Goal: Task Accomplishment & Management: Complete application form

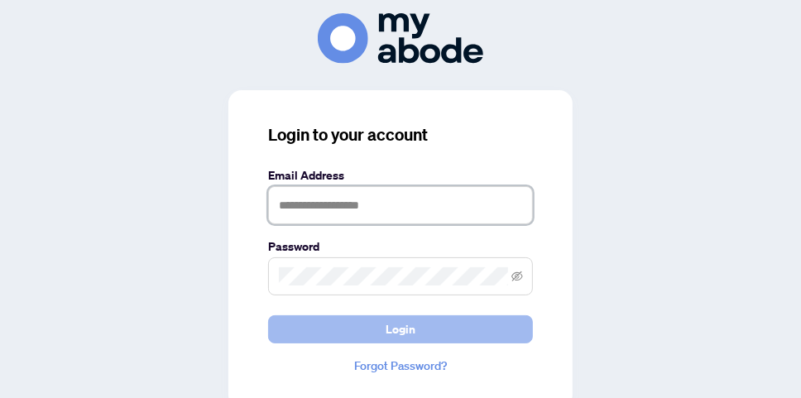
type input "**********"
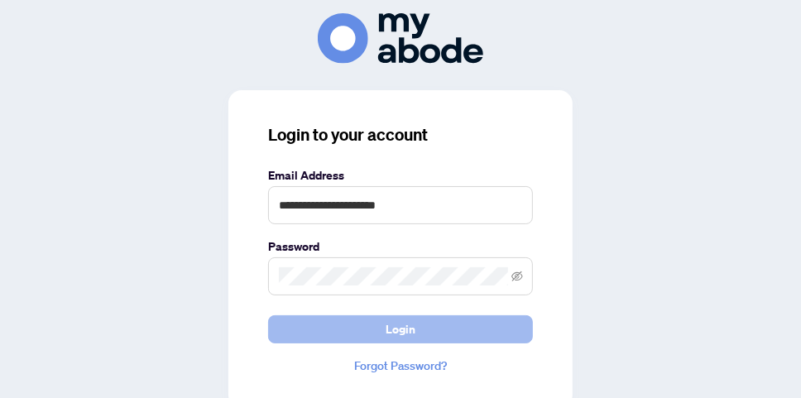
click at [390, 331] on span "Login" at bounding box center [400, 329] width 30 height 26
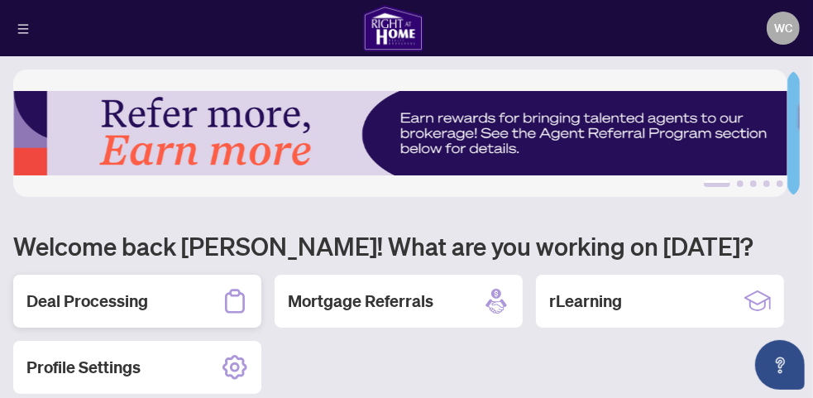
click at [132, 304] on h2 "Deal Processing" at bounding box center [87, 301] width 122 height 23
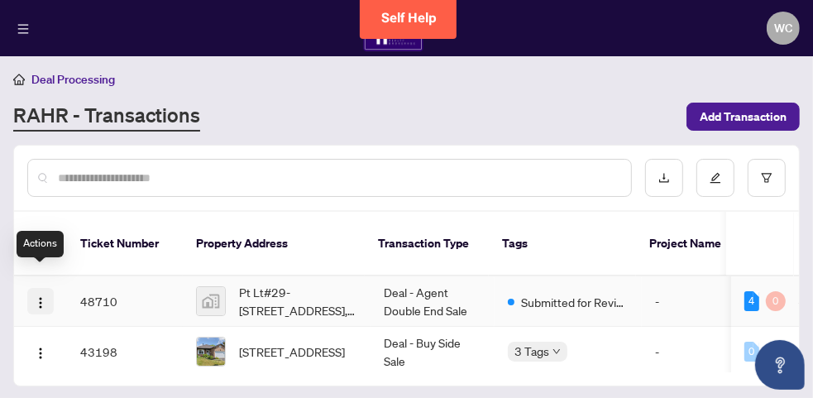
click at [42, 296] on img "button" at bounding box center [40, 302] width 13 height 13
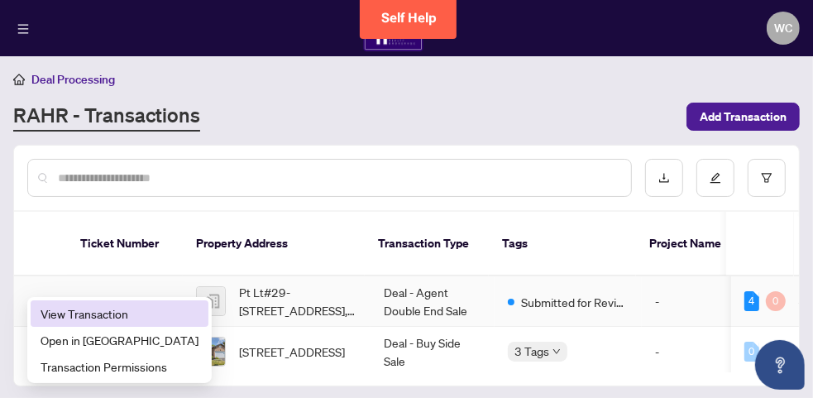
click at [69, 316] on span "View Transaction" at bounding box center [120, 313] width 158 height 18
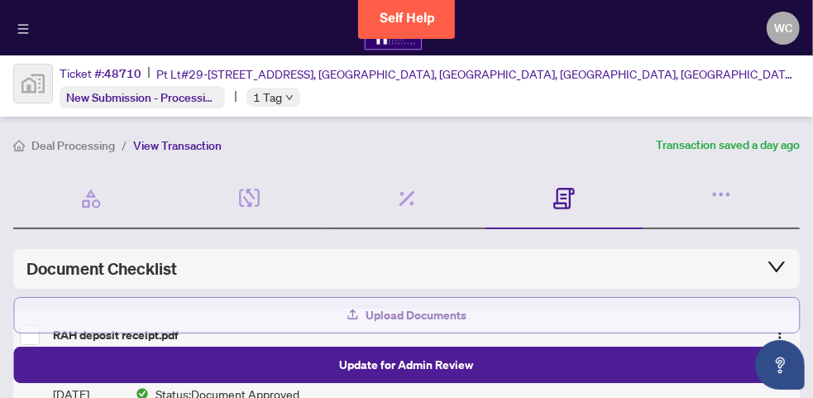
click at [402, 320] on span "Upload Documents" at bounding box center [416, 315] width 101 height 26
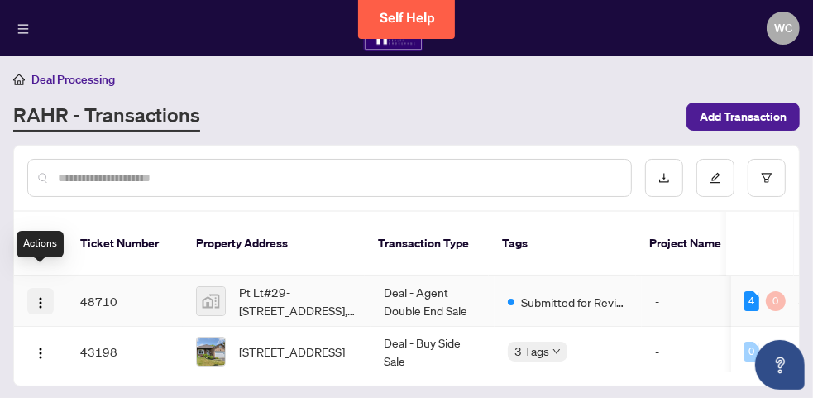
click at [42, 296] on img "button" at bounding box center [40, 302] width 13 height 13
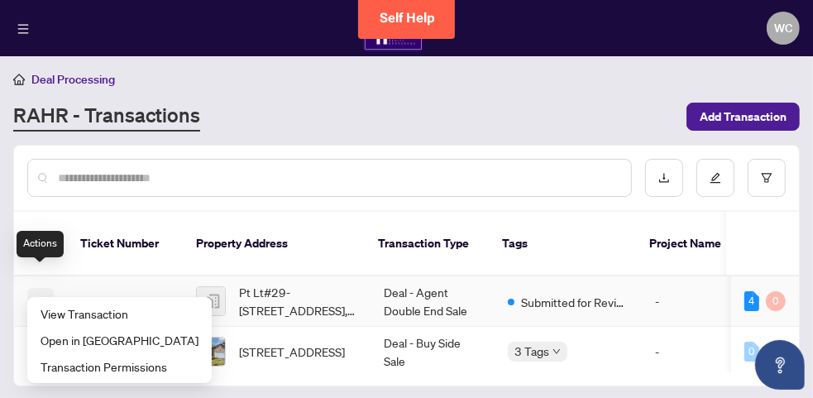
click at [42, 296] on img "button" at bounding box center [40, 302] width 13 height 13
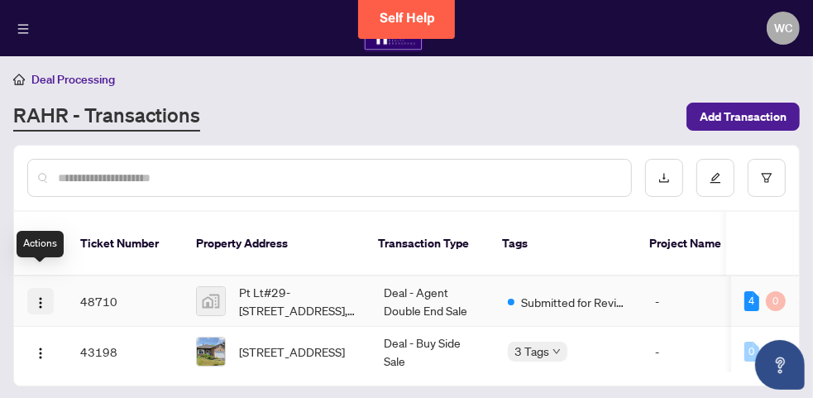
click at [42, 296] on img "button" at bounding box center [40, 302] width 13 height 13
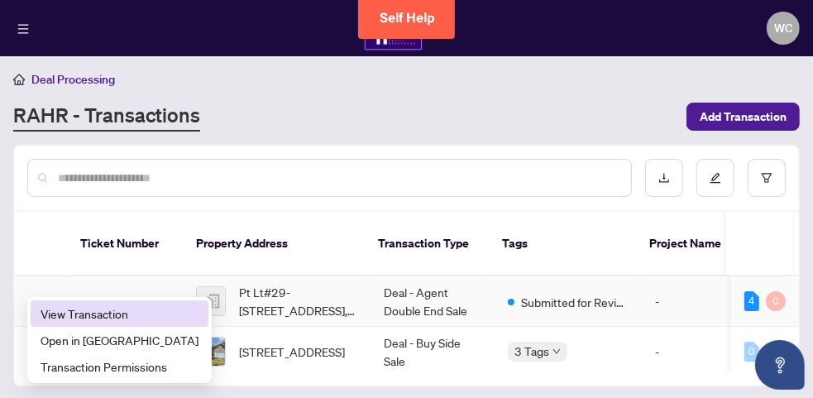
click at [117, 314] on span "View Transaction" at bounding box center [120, 313] width 158 height 18
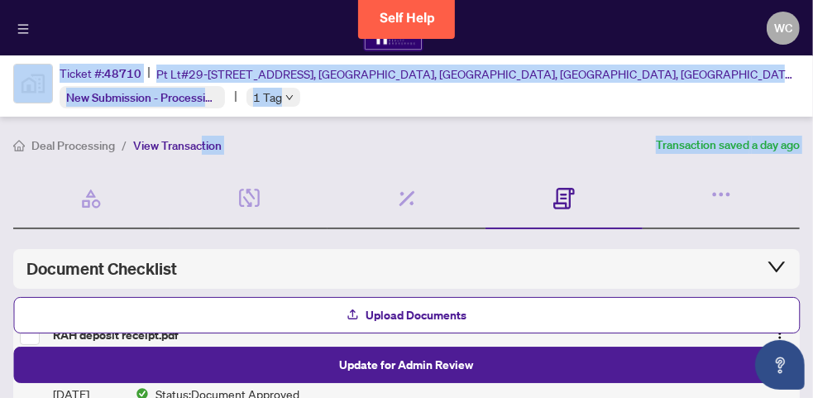
drag, startPoint x: 199, startPoint y: 154, endPoint x: 48, endPoint y: 167, distance: 152.0
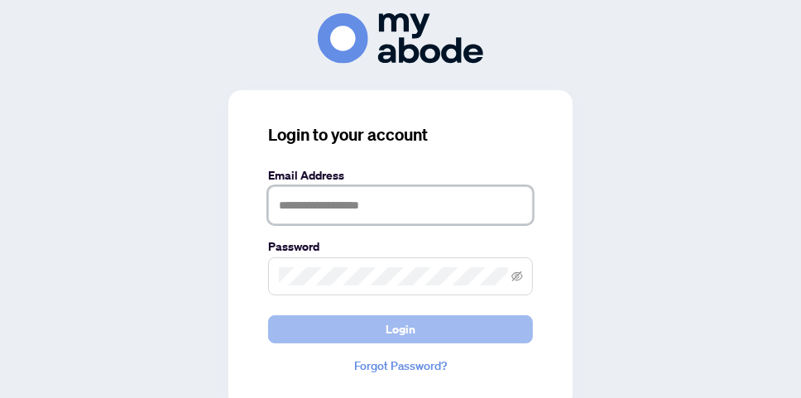
type input "**********"
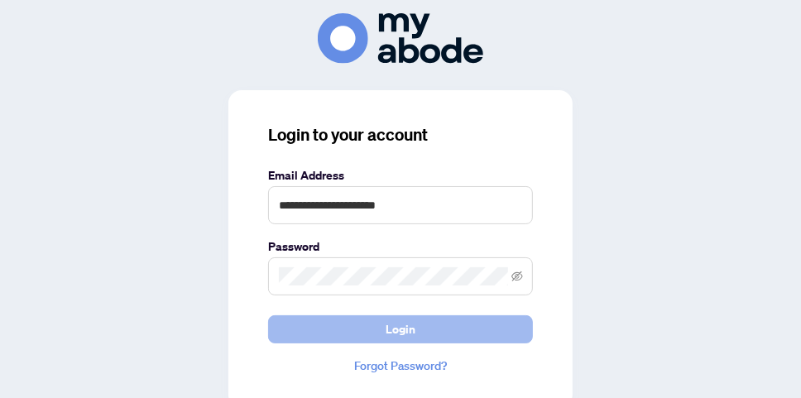
click at [401, 325] on span "Login" at bounding box center [400, 329] width 30 height 26
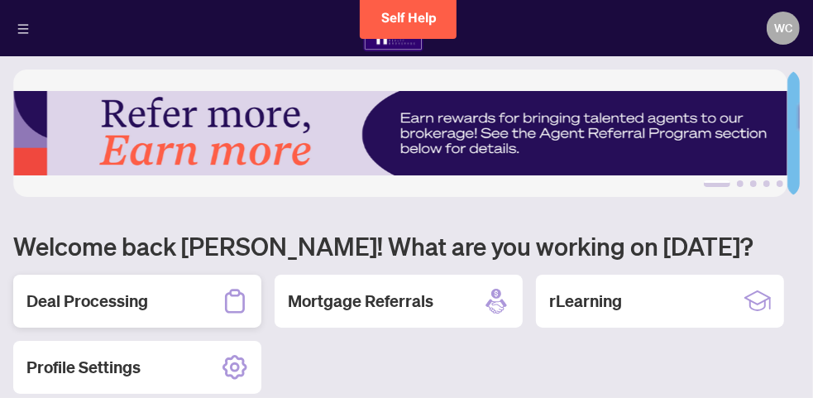
click at [123, 299] on h2 "Deal Processing" at bounding box center [87, 301] width 122 height 23
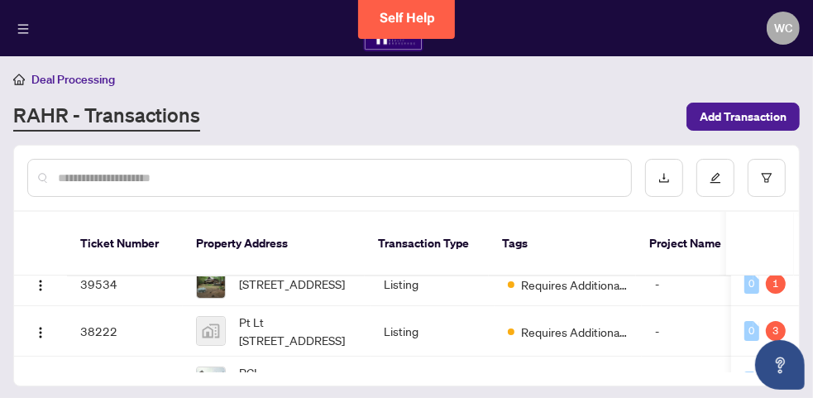
scroll to position [256, 0]
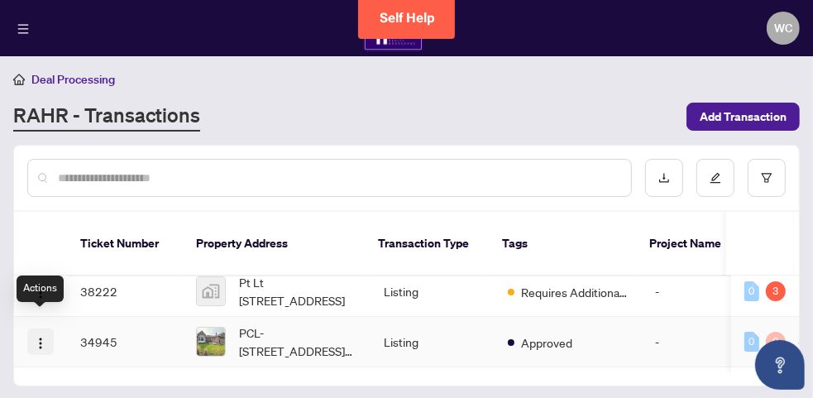
click at [44, 337] on img "button" at bounding box center [40, 343] width 13 height 13
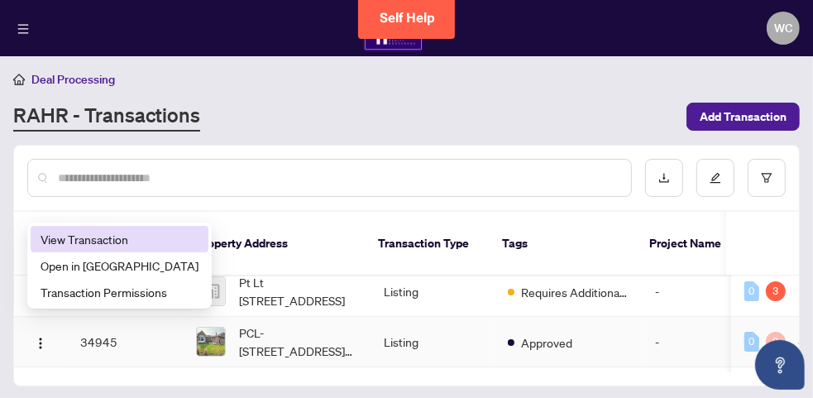
click at [98, 245] on span "View Transaction" at bounding box center [120, 239] width 158 height 18
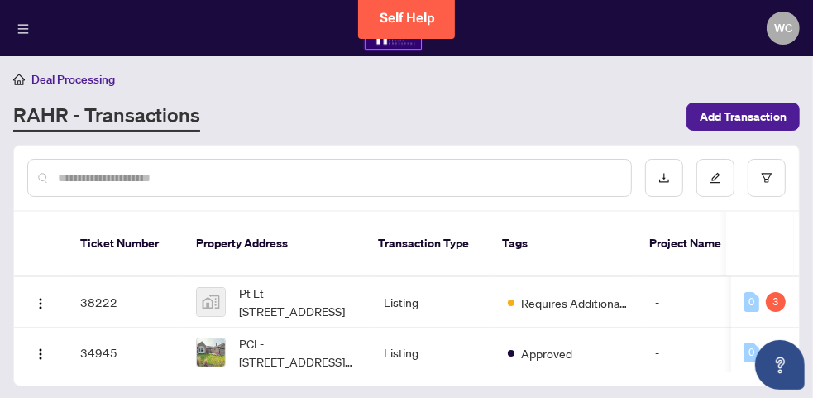
scroll to position [195, 0]
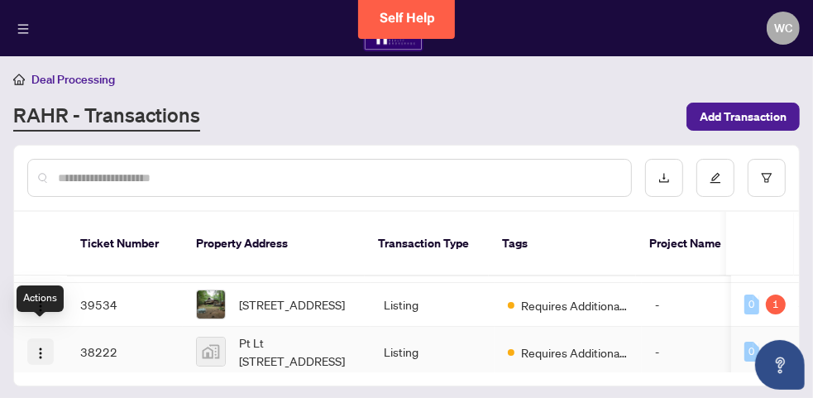
click at [41, 347] on img "button" at bounding box center [40, 353] width 13 height 13
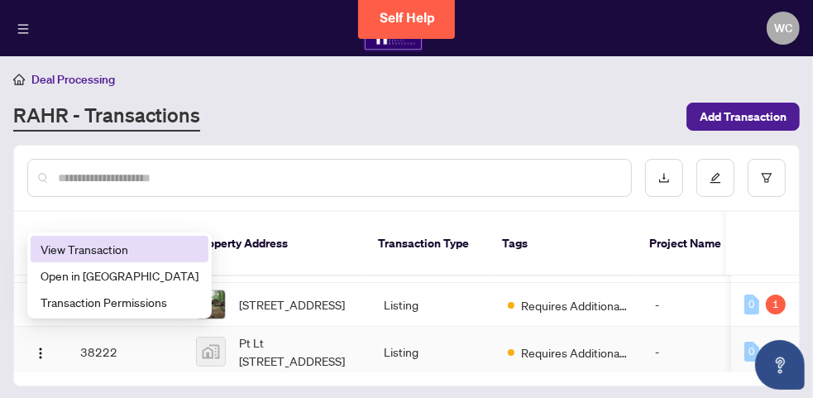
click at [105, 249] on span "View Transaction" at bounding box center [120, 249] width 158 height 18
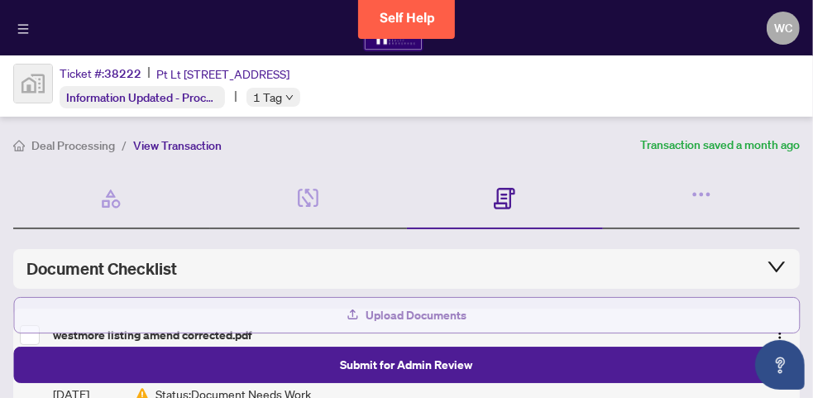
click at [394, 317] on span "Upload Documents" at bounding box center [416, 315] width 101 height 26
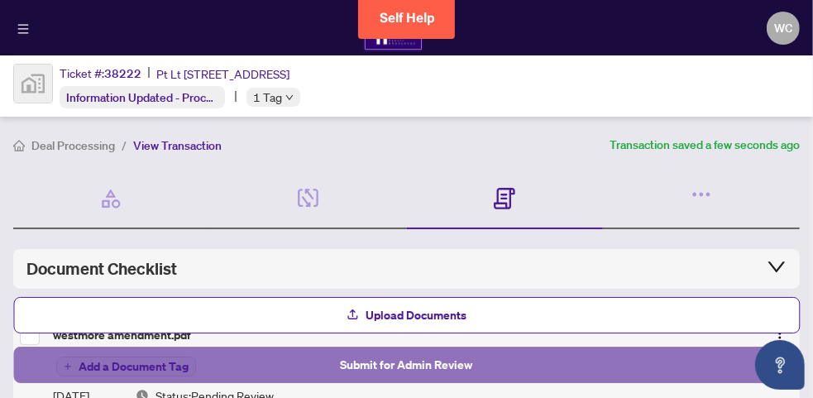
click at [356, 367] on span "Submit for Admin Review" at bounding box center [407, 365] width 132 height 26
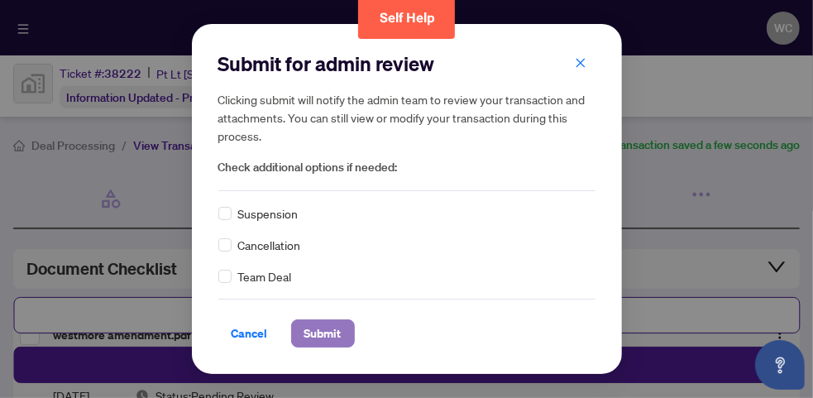
click at [342, 329] on button "Submit" at bounding box center [323, 333] width 64 height 28
